Goal: Task Accomplishment & Management: Manage account settings

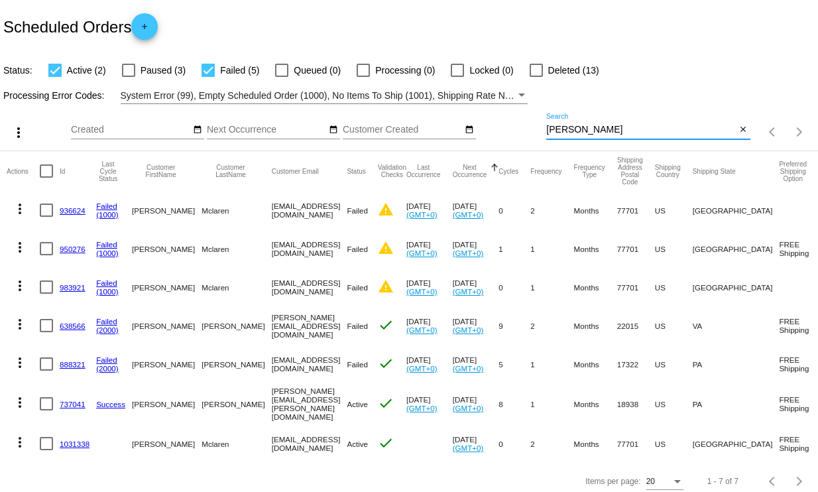
drag, startPoint x: 571, startPoint y: 129, endPoint x: 486, endPoint y: 131, distance: 85.5
click at [486, 131] on div "more_vert Sep Jan Feb Mar [DATE]" at bounding box center [409, 127] width 818 height 47
type input "[PERSON_NAME]"
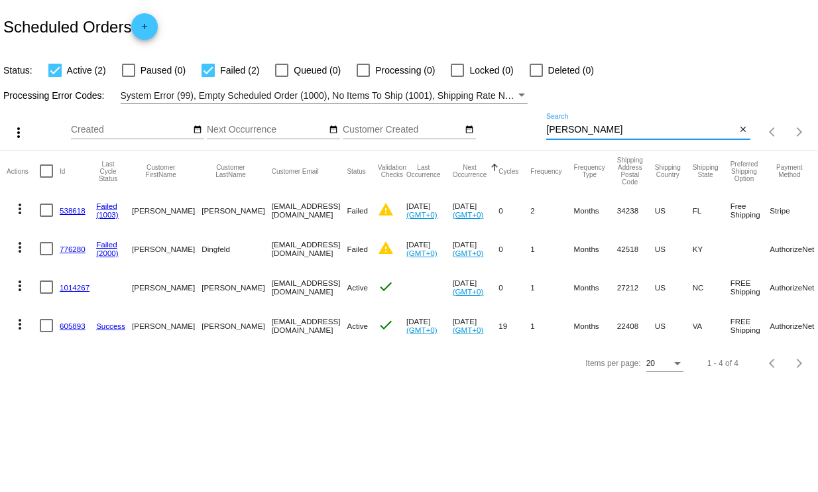
click at [67, 289] on link "1014267" at bounding box center [75, 287] width 30 height 9
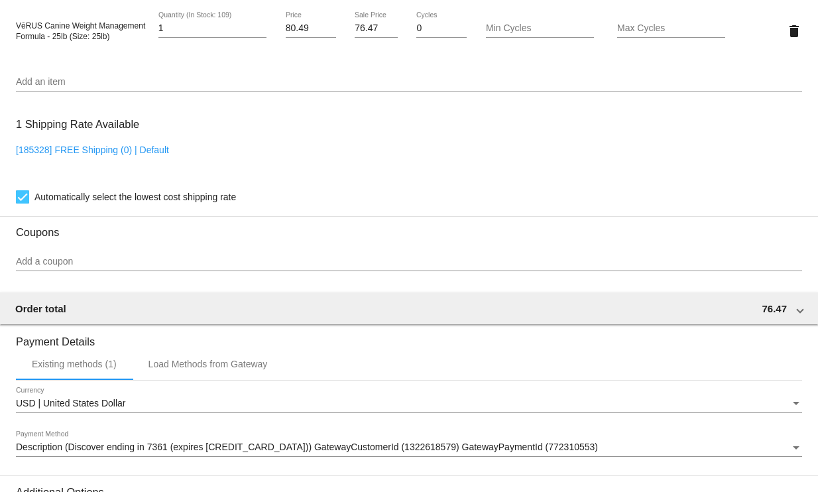
scroll to position [827, 0]
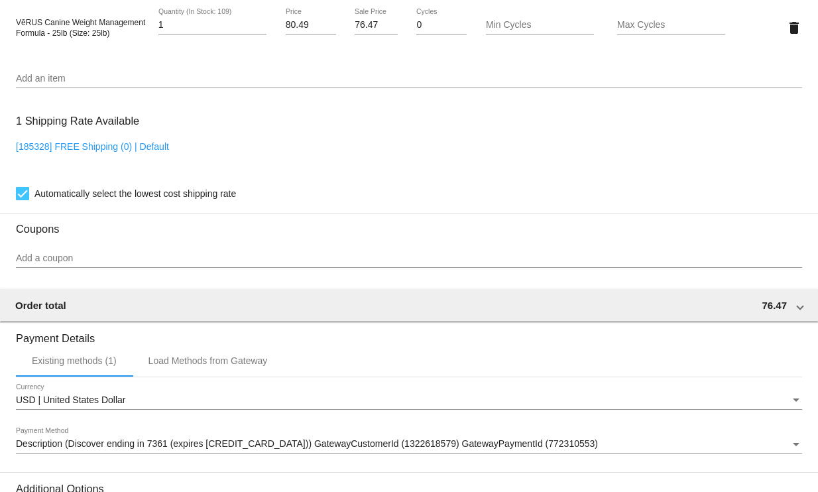
click at [75, 264] on input "Add a coupon" at bounding box center [409, 258] width 786 height 11
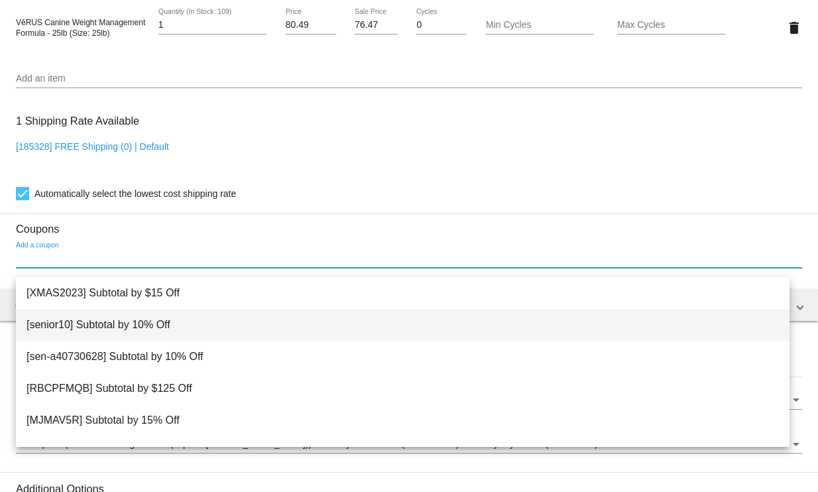
click at [103, 322] on span "[senior10] Subtotal by 10% Off" at bounding box center [403, 325] width 752 height 32
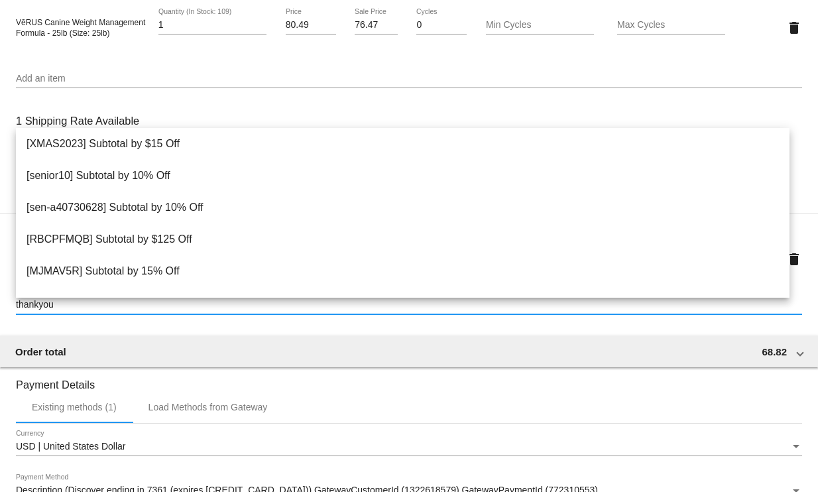
type input "thankyou5"
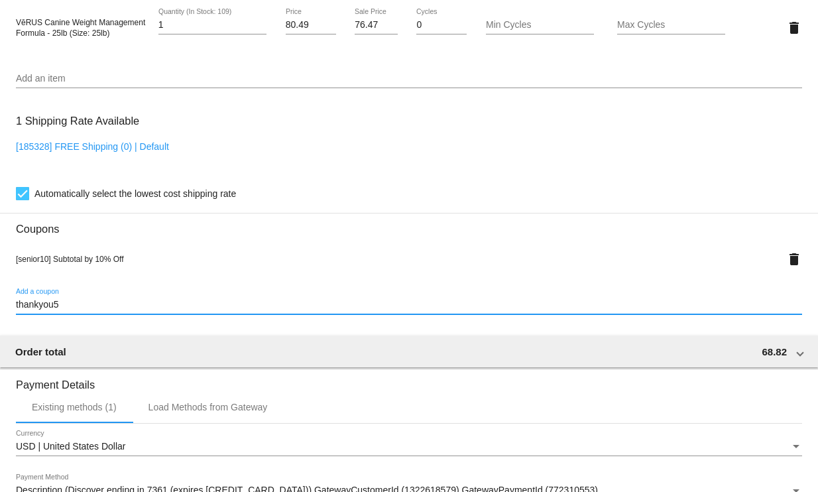
drag, startPoint x: 66, startPoint y: 317, endPoint x: -44, endPoint y: 317, distance: 110.0
click at [0, 317] on html "arrow_back Scheduled Order #1014267 Active more_vert Validation Checks check Pa…" at bounding box center [409, 246] width 818 height 492
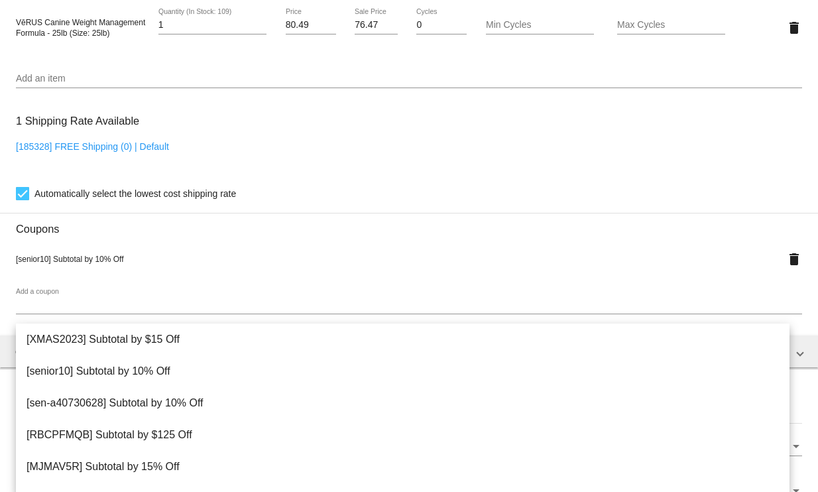
click at [186, 264] on div "[senior10] Subtotal by 10% Off" at bounding box center [376, 258] width 720 height 11
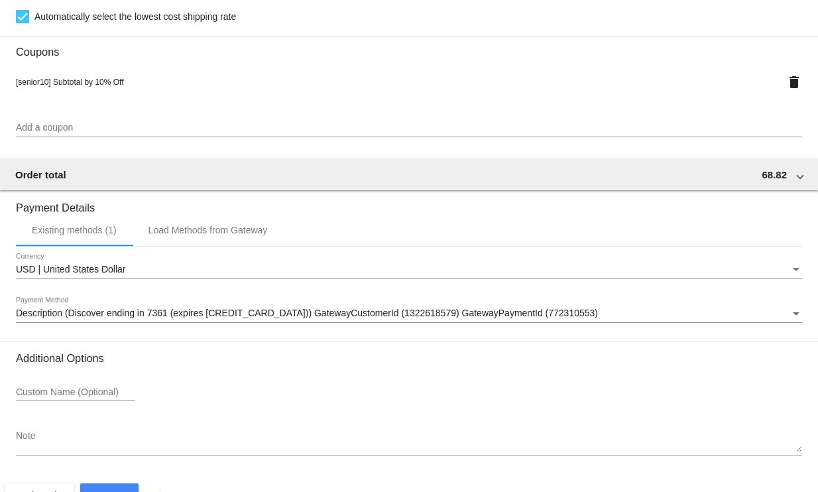
scroll to position [1052, 0]
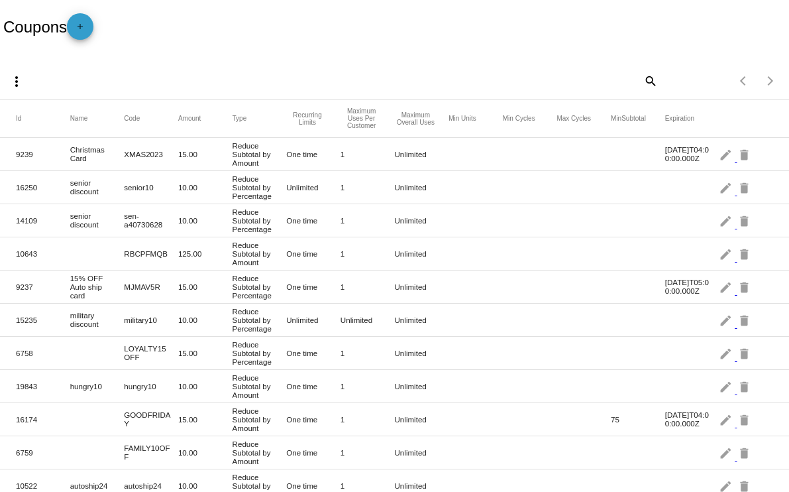
click at [80, 27] on mat-icon "add" at bounding box center [80, 30] width 16 height 16
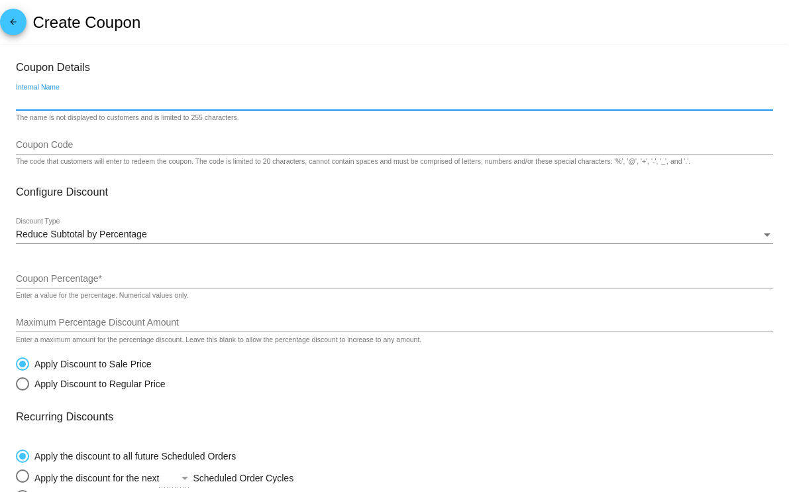
click at [65, 97] on input "Internal Name" at bounding box center [394, 100] width 757 height 11
type input "health care"
click at [84, 137] on div "Coupon Code" at bounding box center [394, 142] width 757 height 26
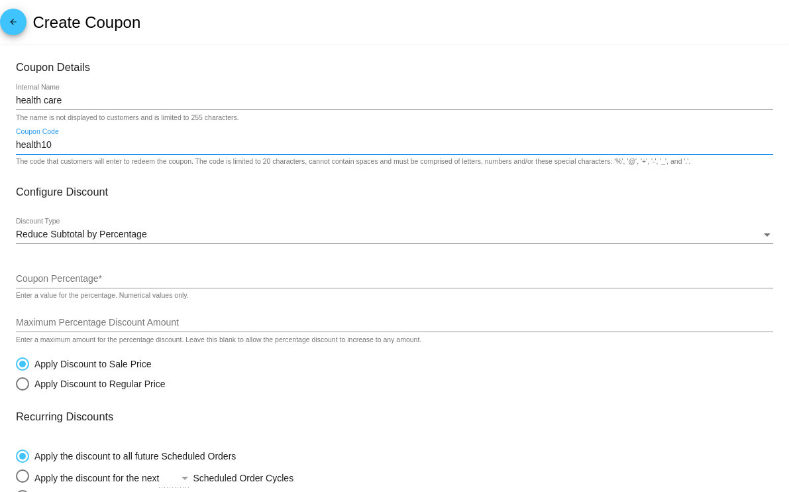
scroll to position [82, 0]
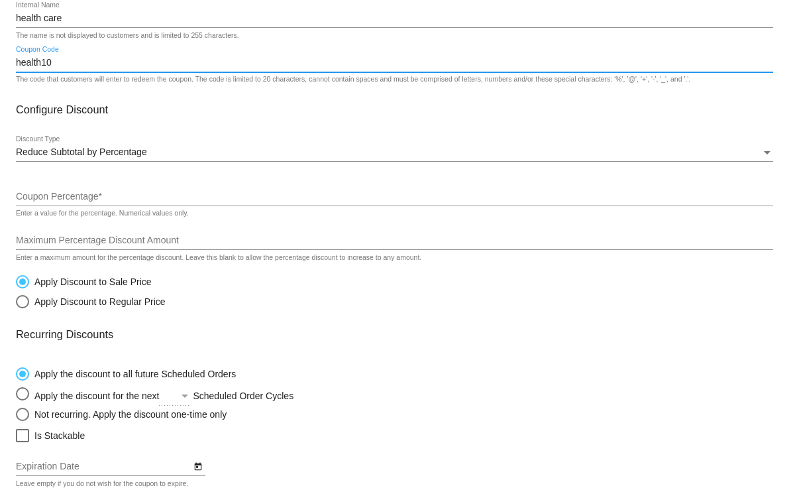
type input "health10"
click at [98, 195] on input "Coupon Percentage *" at bounding box center [394, 196] width 757 height 11
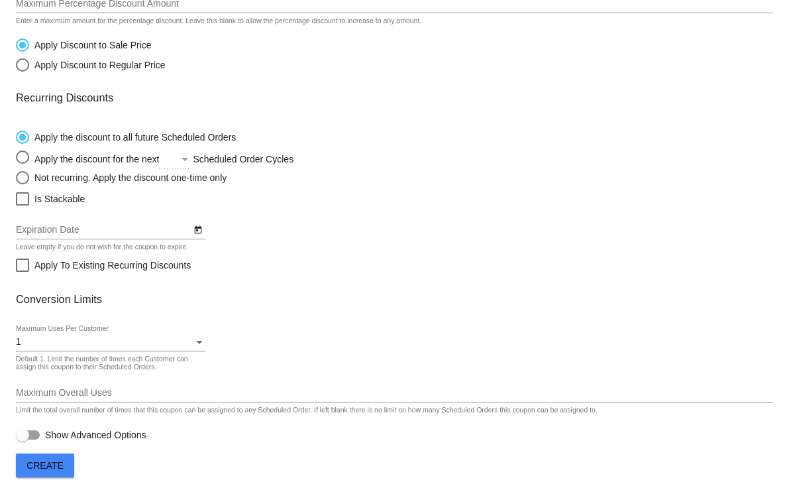
scroll to position [325, 0]
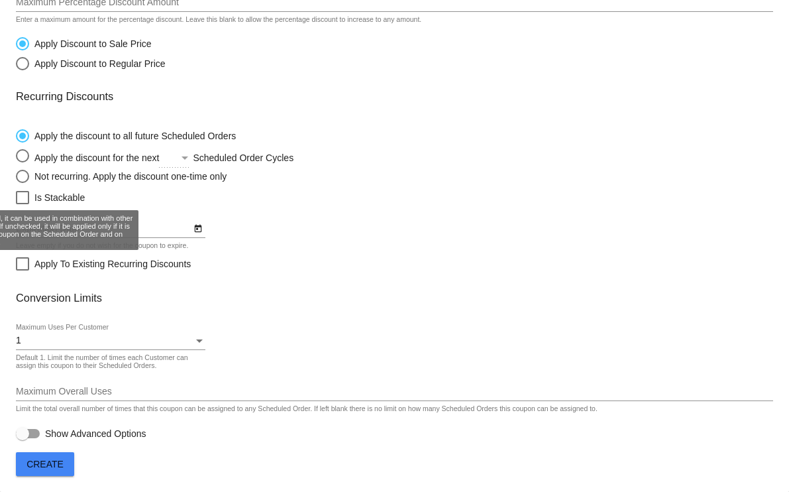
type input "10"
click at [25, 196] on div at bounding box center [22, 197] width 13 height 13
click at [23, 204] on input "Is Stackable" at bounding box center [22, 204] width 1 height 1
checkbox input "true"
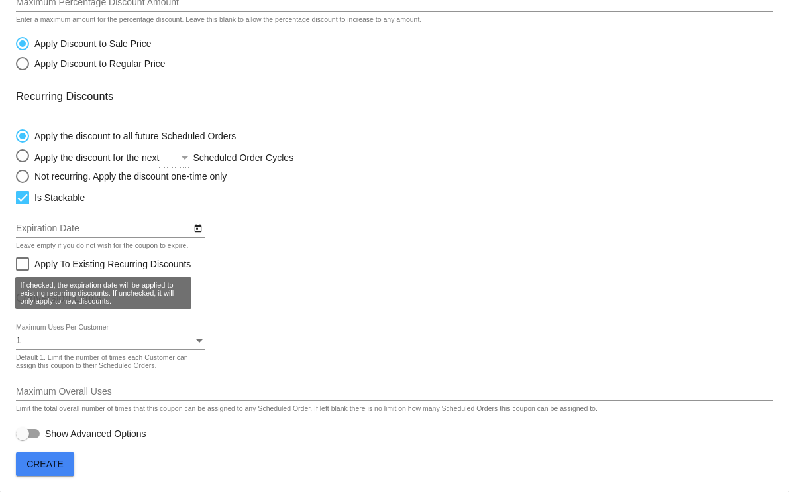
click at [19, 260] on div at bounding box center [22, 263] width 13 height 13
click at [22, 270] on input "Apply To Existing Recurring Discounts" at bounding box center [22, 270] width 1 height 1
checkbox input "true"
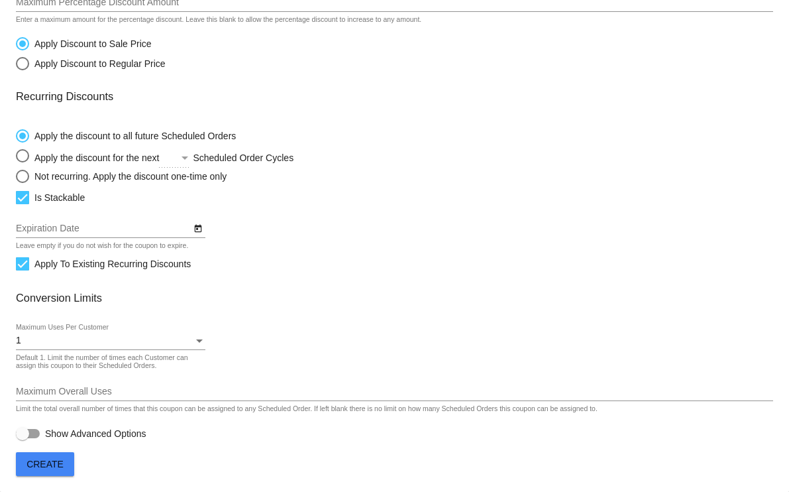
click at [58, 342] on div "1" at bounding box center [105, 340] width 178 height 11
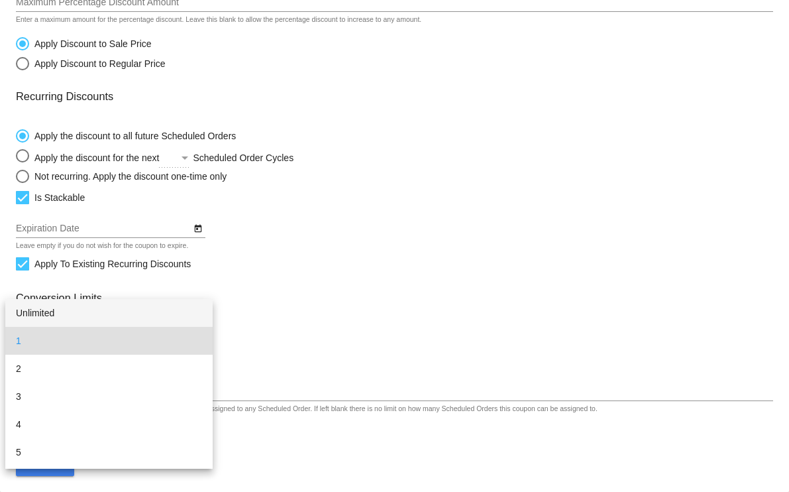
click at [38, 307] on span "Unlimited" at bounding box center [109, 313] width 186 height 28
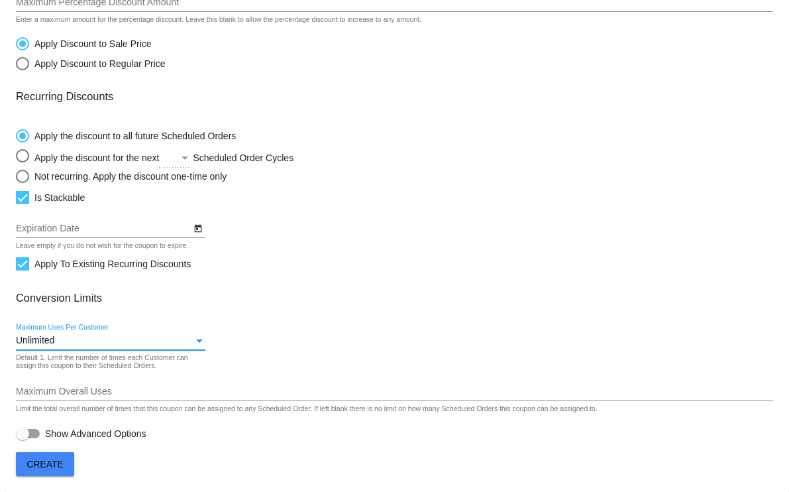
click at [52, 469] on button "Create" at bounding box center [45, 464] width 58 height 24
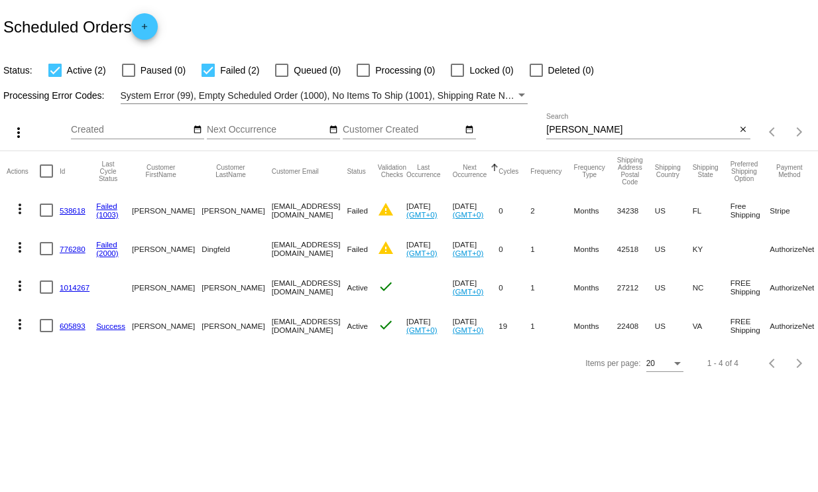
click at [68, 284] on link "1014267" at bounding box center [75, 287] width 30 height 9
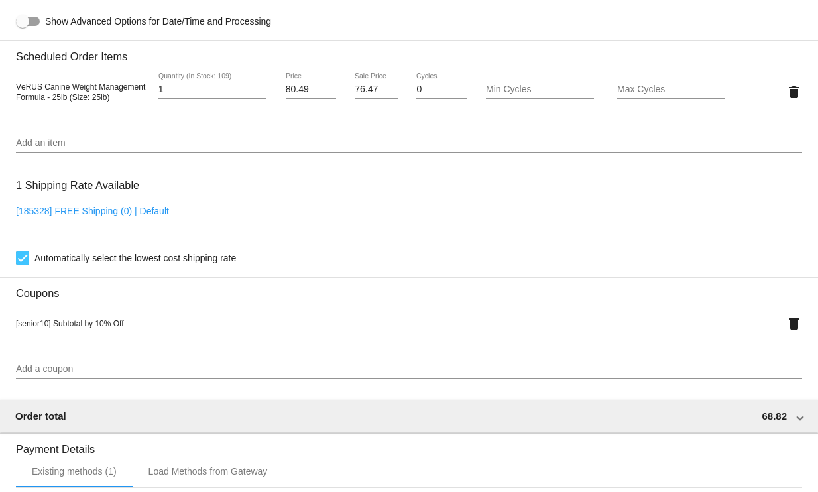
scroll to position [827, 0]
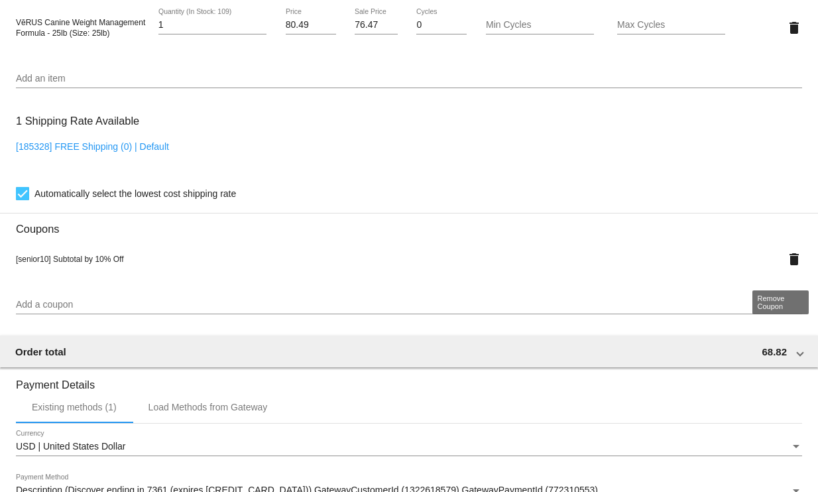
click at [786, 267] on mat-icon "delete" at bounding box center [794, 259] width 16 height 16
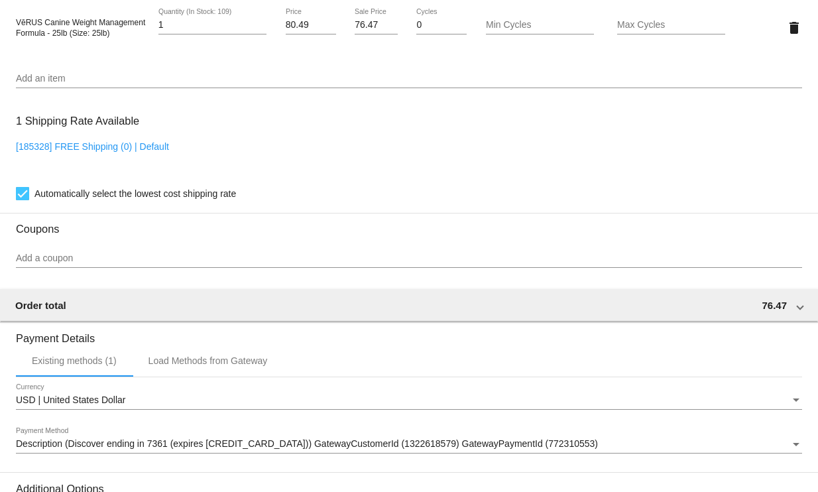
click at [46, 264] on input "Add a coupon" at bounding box center [409, 258] width 786 height 11
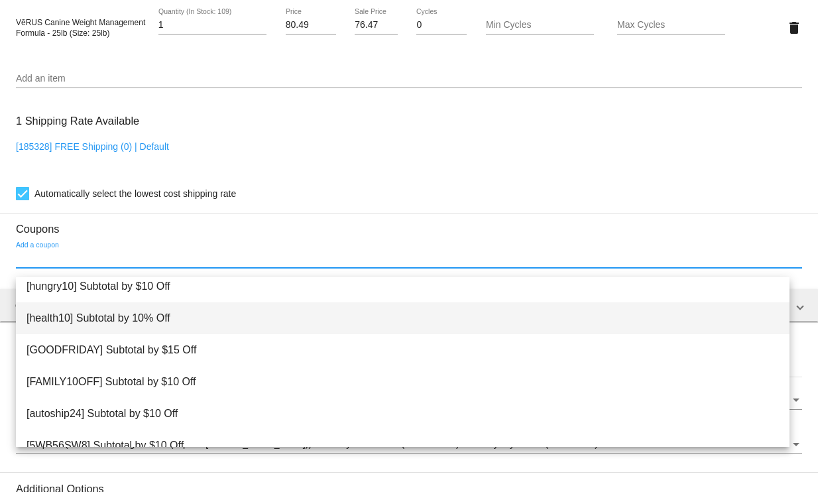
scroll to position [243, 0]
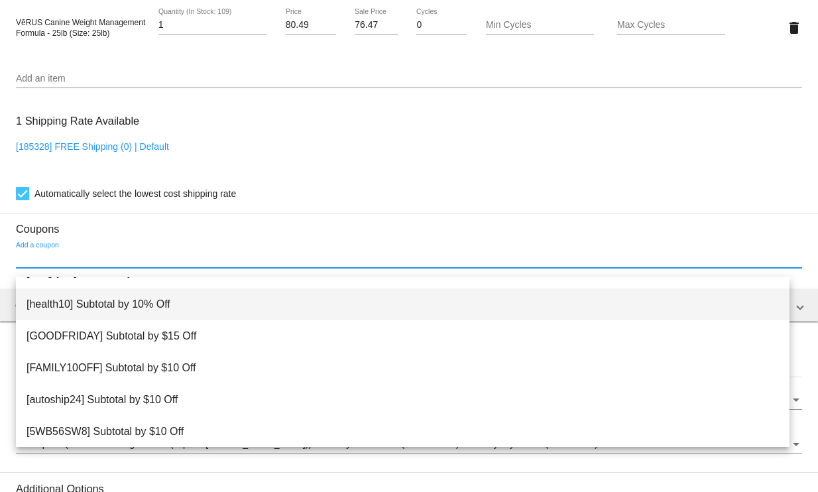
click at [93, 300] on span "[health10] Subtotal by 10% Off" at bounding box center [403, 304] width 752 height 32
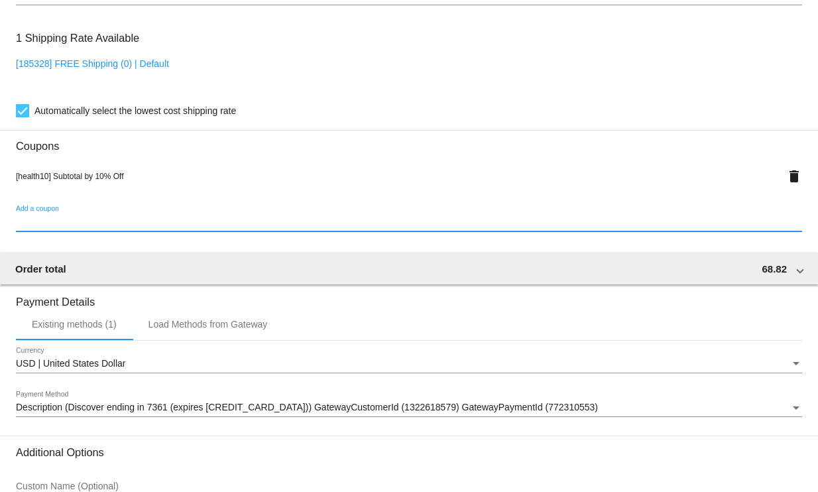
scroll to position [1052, 0]
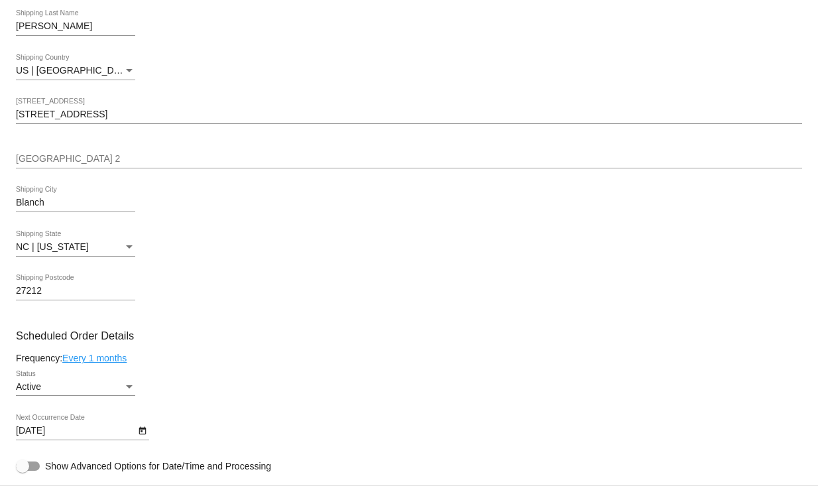
scroll to position [0, 0]
